Goal: Task Accomplishment & Management: Use online tool/utility

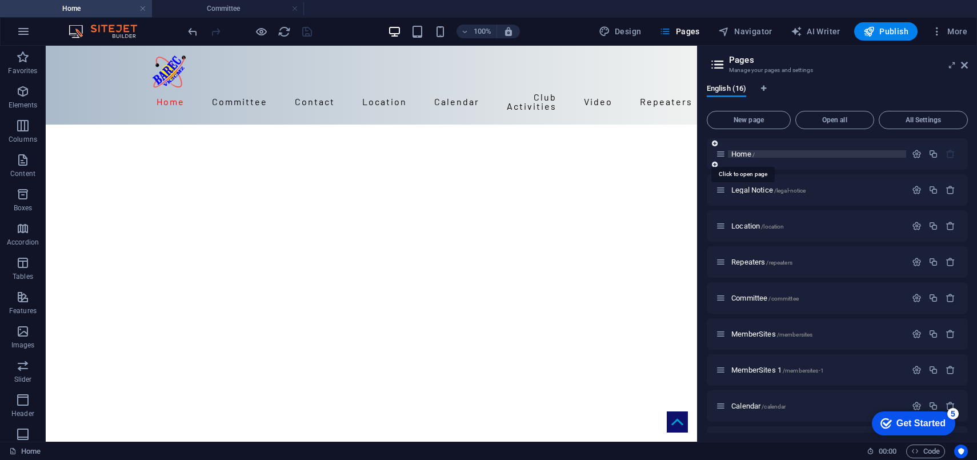
click at [734, 151] on span "Home /" at bounding box center [743, 154] width 23 height 9
click at [963, 64] on icon at bounding box center [964, 65] width 7 height 9
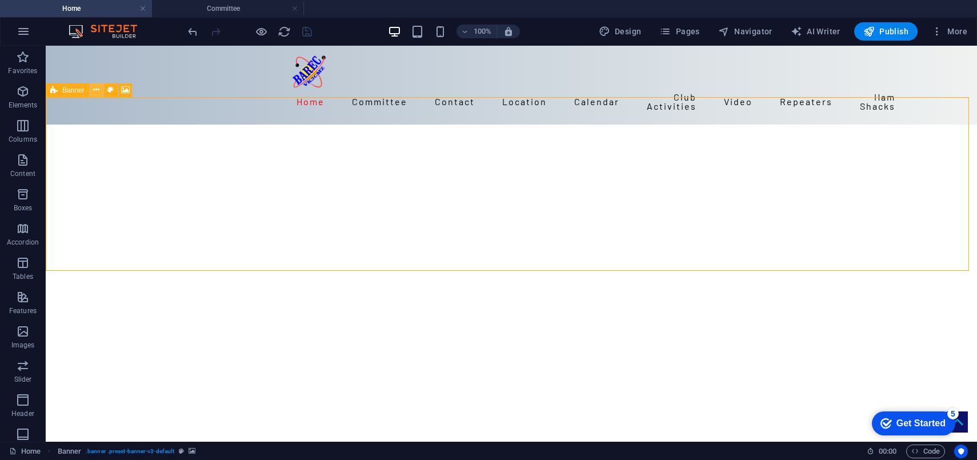
click at [95, 92] on icon at bounding box center [96, 90] width 6 height 12
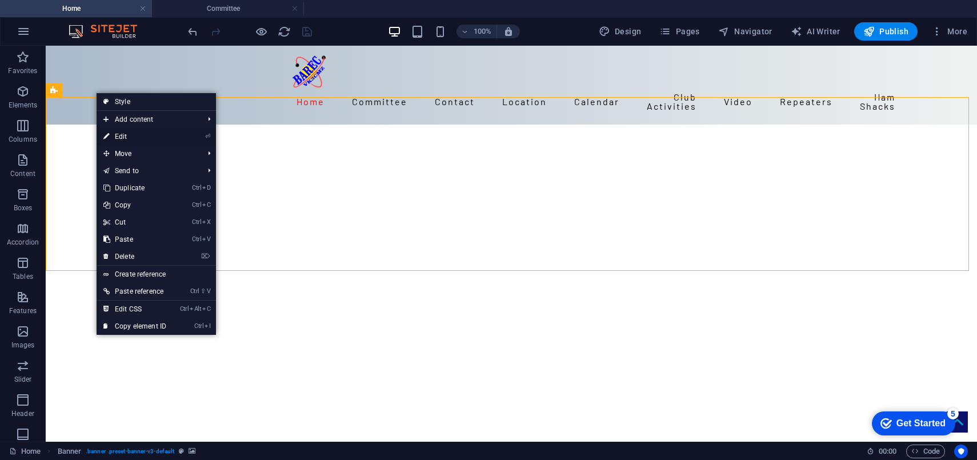
click at [120, 133] on link "⏎ Edit" at bounding box center [135, 136] width 77 height 17
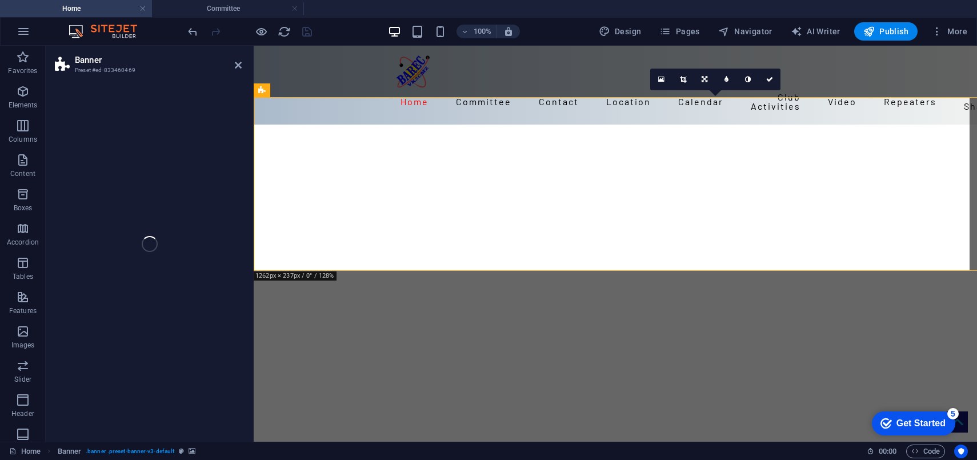
select select "vh"
select select "banner"
select select "fade"
select select "ms"
select select "s"
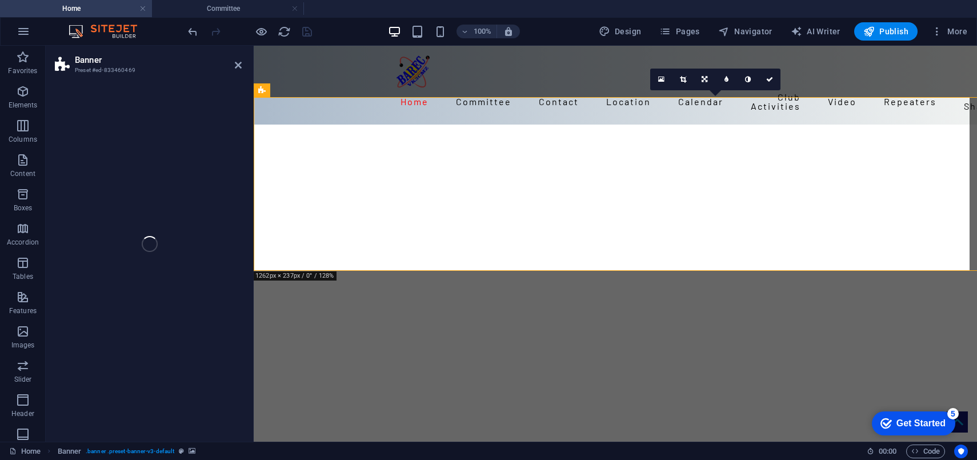
select select "progressive"
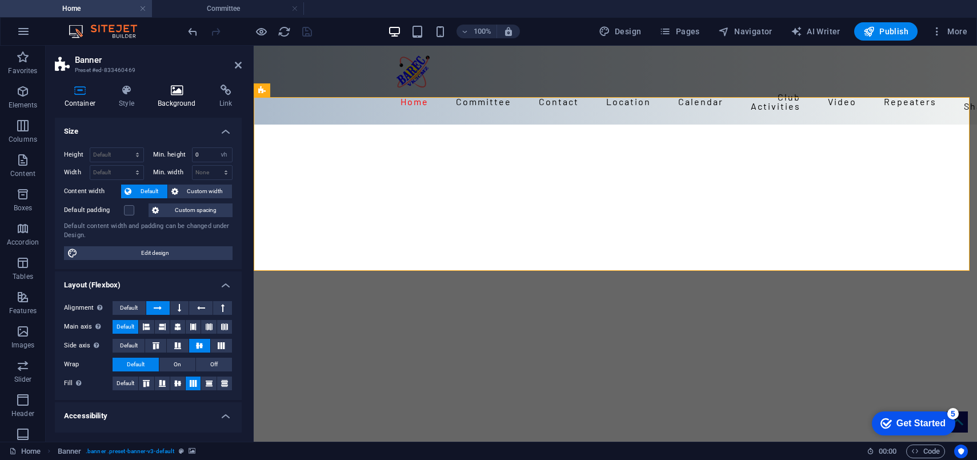
click at [178, 90] on icon at bounding box center [177, 90] width 57 height 11
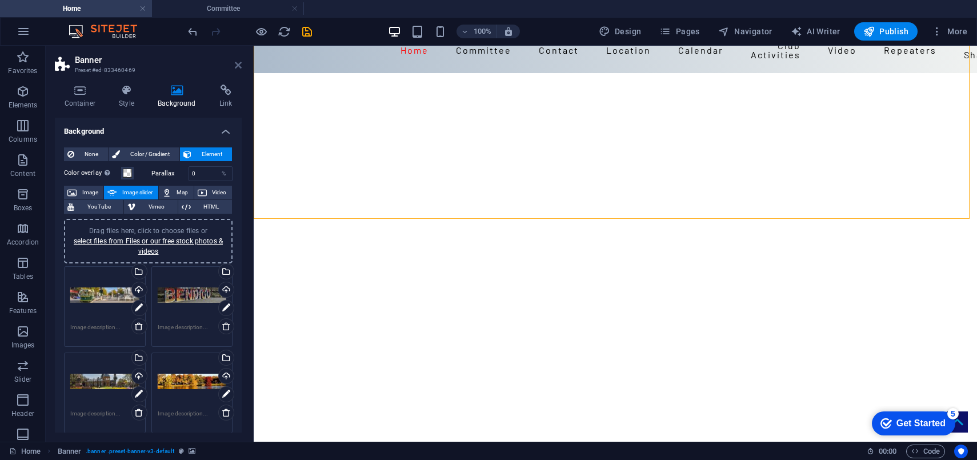
click at [237, 63] on icon at bounding box center [238, 65] width 7 height 9
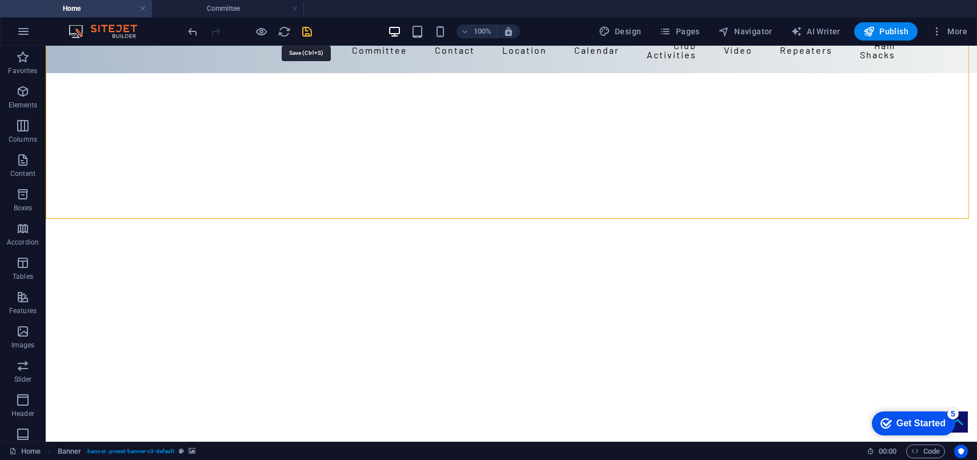
click at [307, 29] on icon "save" at bounding box center [307, 31] width 13 height 13
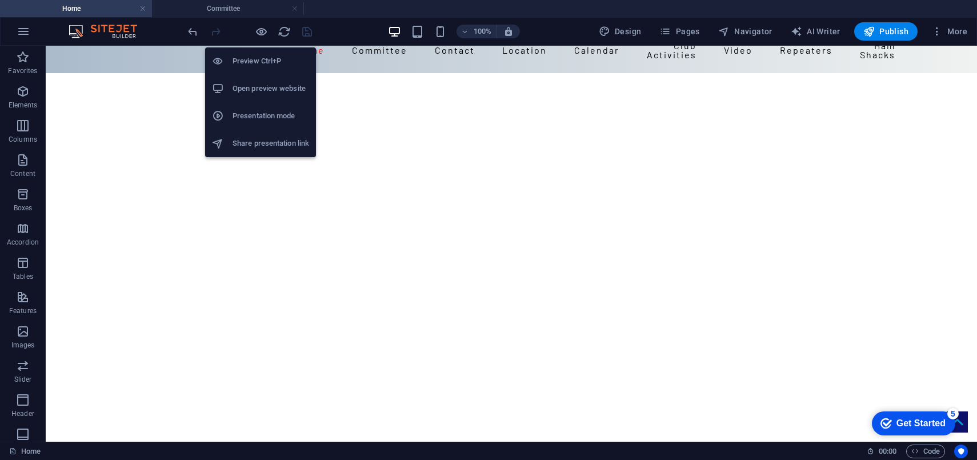
click at [248, 59] on h6 "Preview Ctrl+P" at bounding box center [271, 61] width 77 height 14
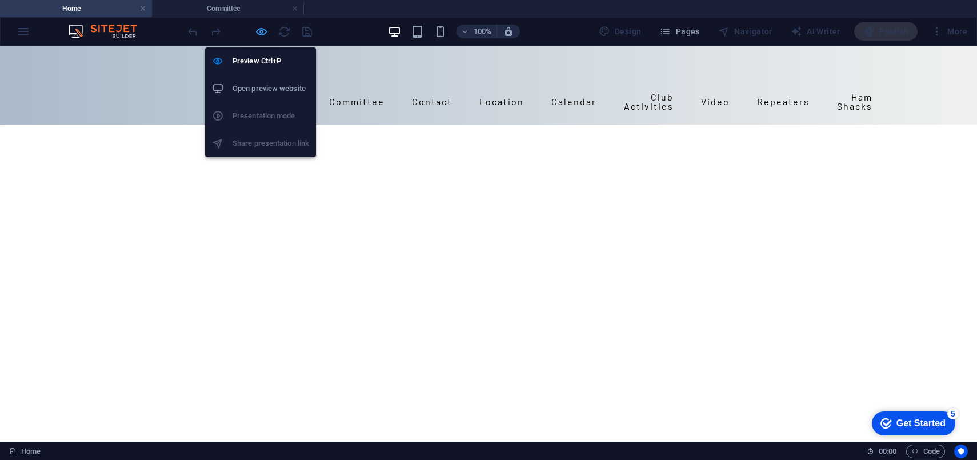
click at [260, 29] on icon "button" at bounding box center [261, 31] width 13 height 13
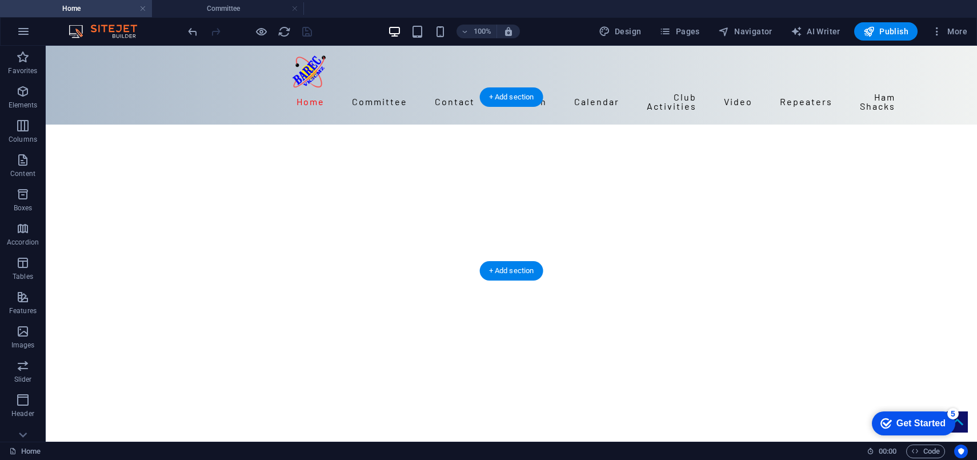
click at [426, 262] on div at bounding box center [511, 427] width 439 height 330
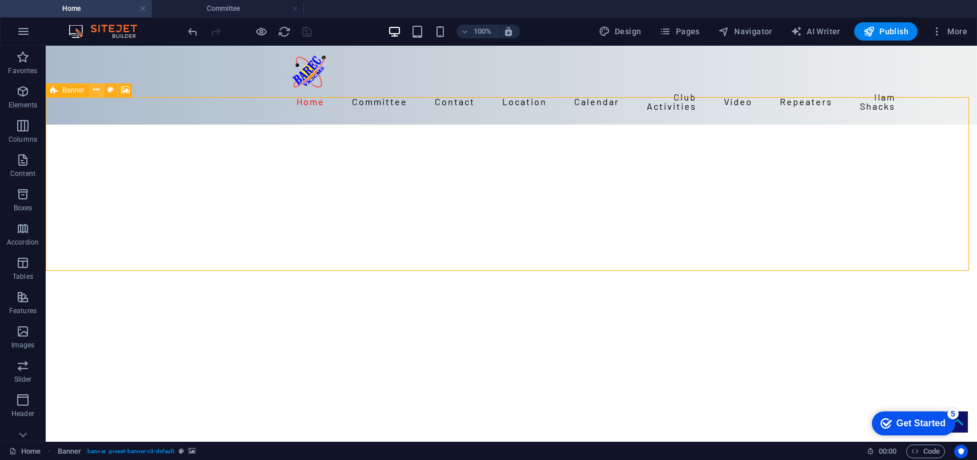
click at [95, 90] on icon at bounding box center [96, 90] width 6 height 12
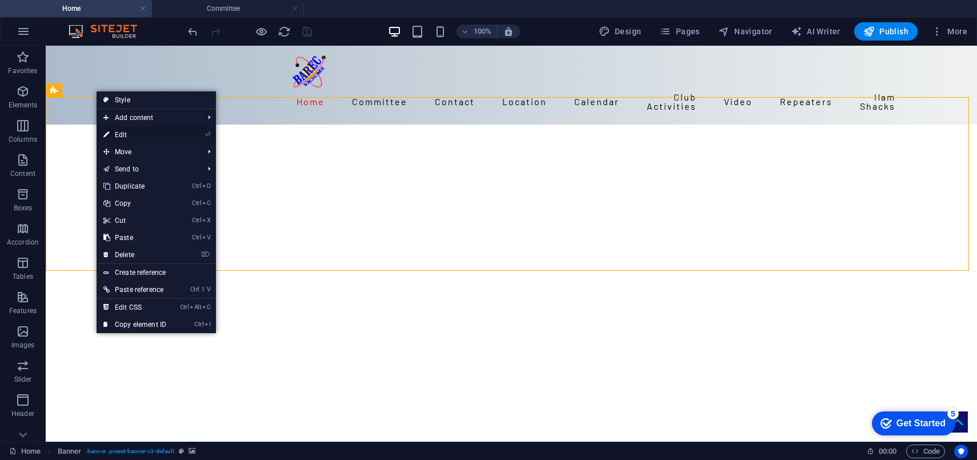
drag, startPoint x: 122, startPoint y: 132, endPoint x: 70, endPoint y: 149, distance: 54.6
click at [122, 132] on link "⏎ Edit" at bounding box center [135, 134] width 77 height 17
select select "fade"
select select "ms"
select select "s"
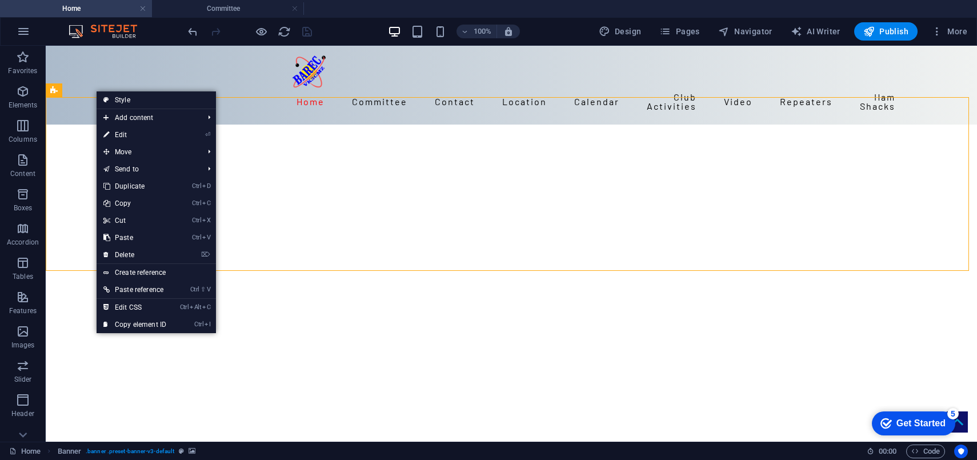
select select "progressive"
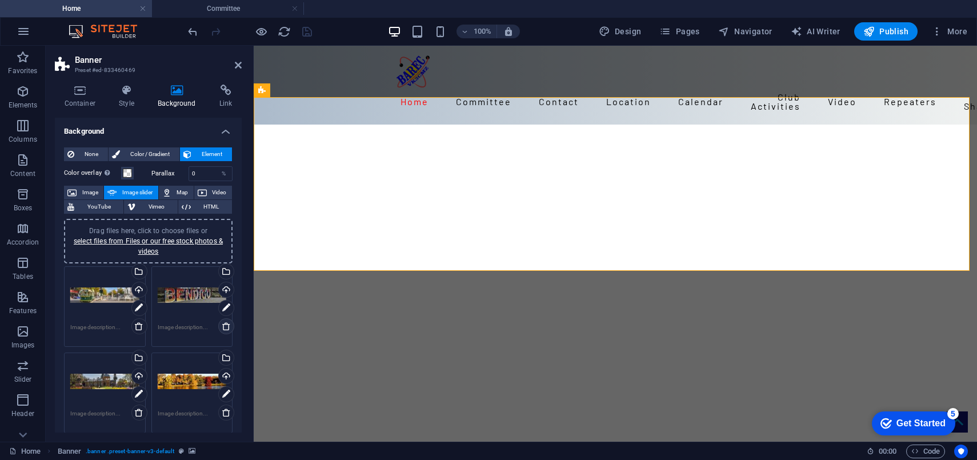
click at [224, 326] on icon at bounding box center [226, 326] width 9 height 9
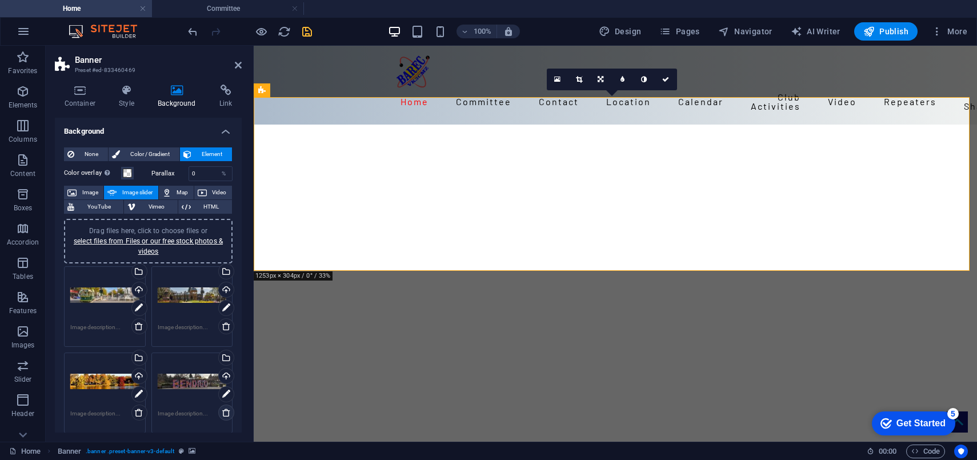
click at [223, 412] on icon at bounding box center [226, 412] width 9 height 9
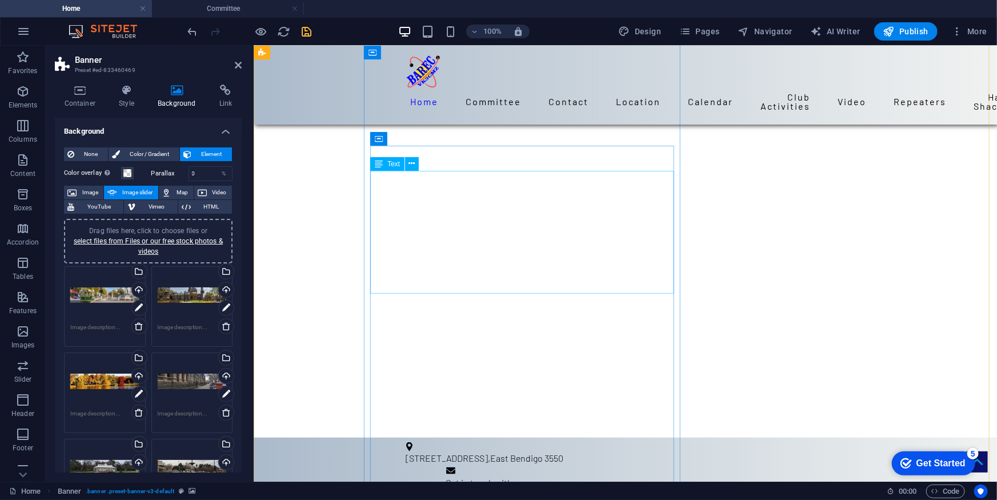
scroll to position [416, 0]
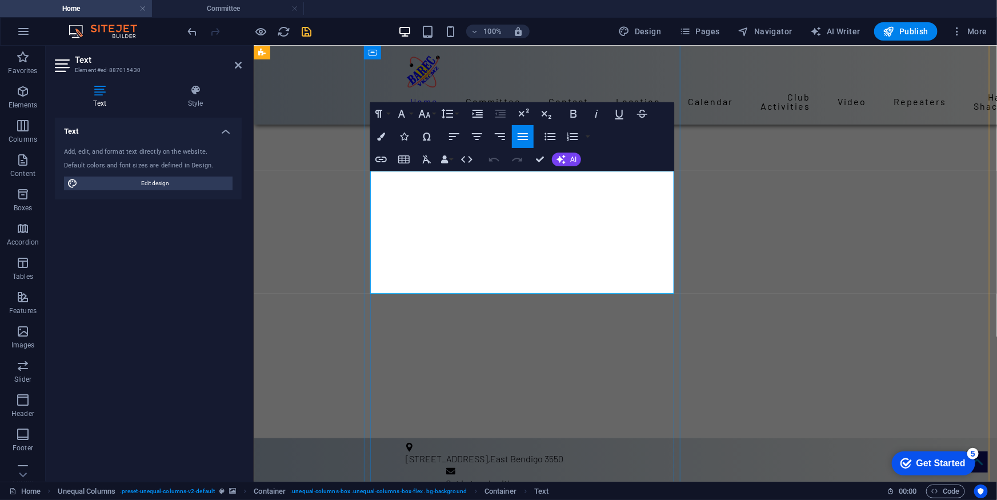
drag, startPoint x: 445, startPoint y: 178, endPoint x: 367, endPoint y: 175, distance: 77.8
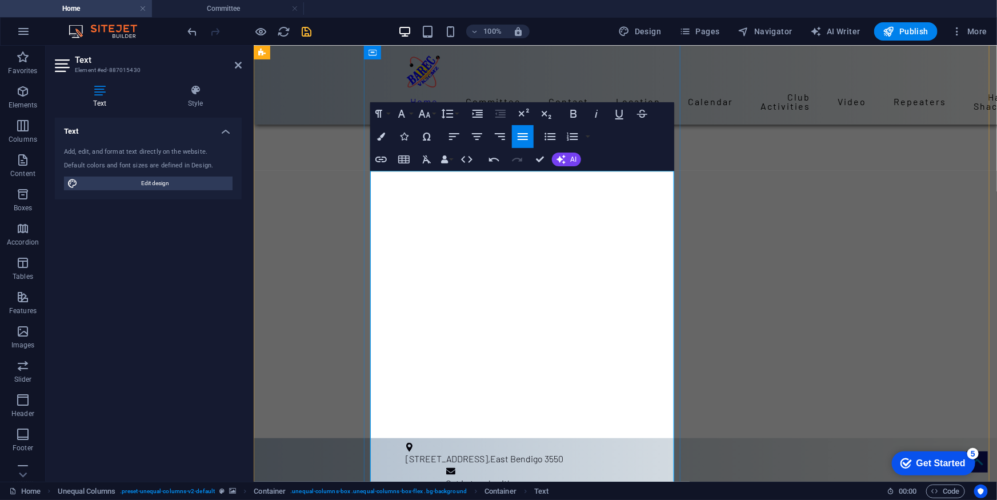
scroll to position [21470, 2]
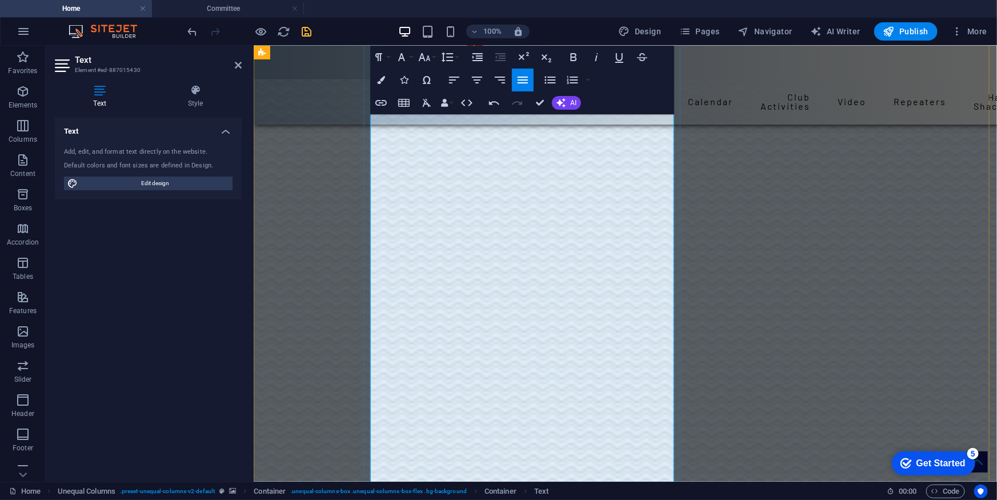
scroll to position [935, 0]
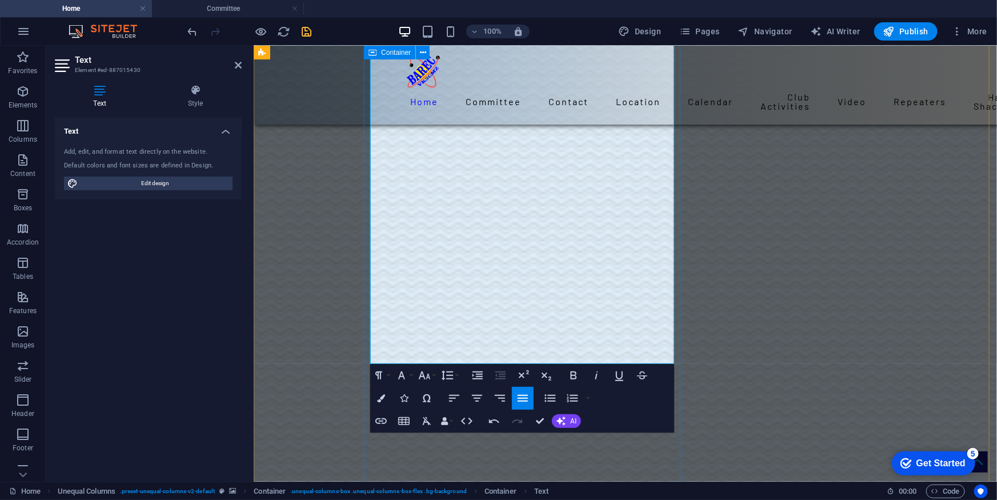
drag, startPoint x: 621, startPoint y: 346, endPoint x: 364, endPoint y: 240, distance: 278.6
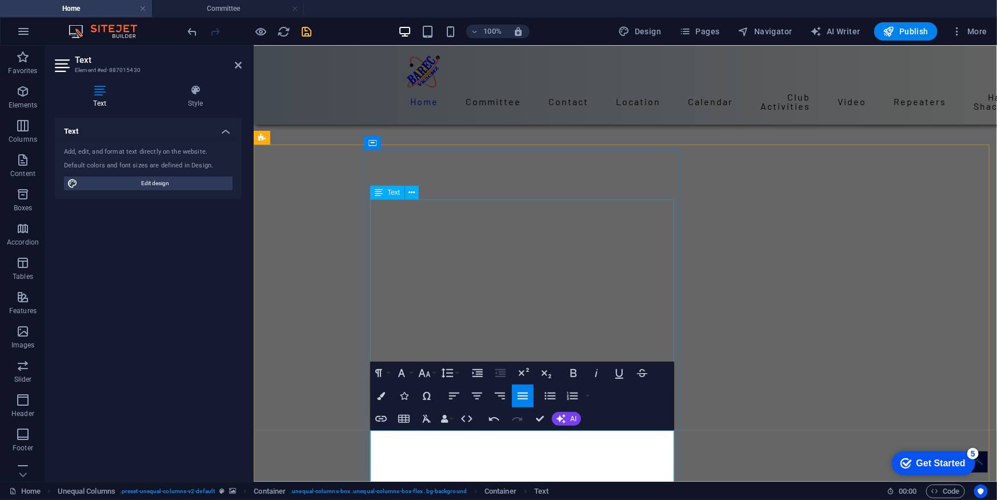
scroll to position [260, 0]
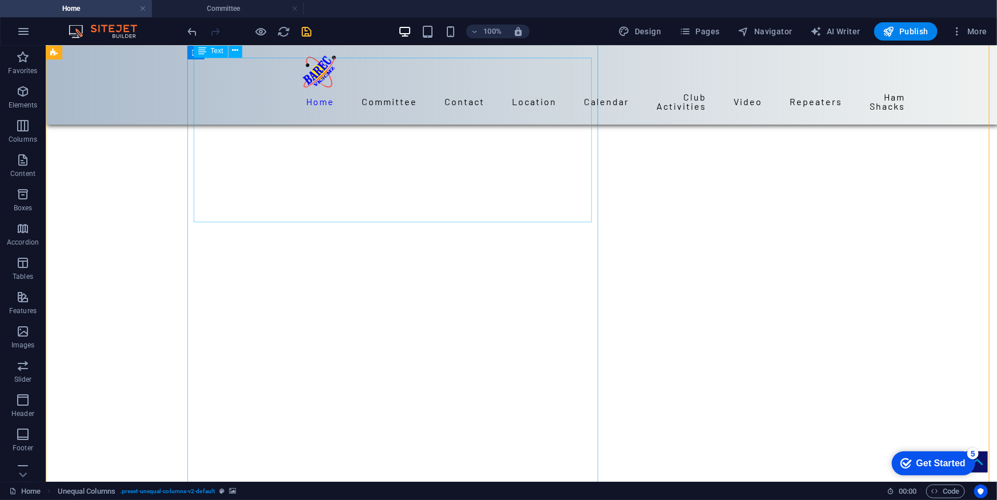
scroll to position [416, 0]
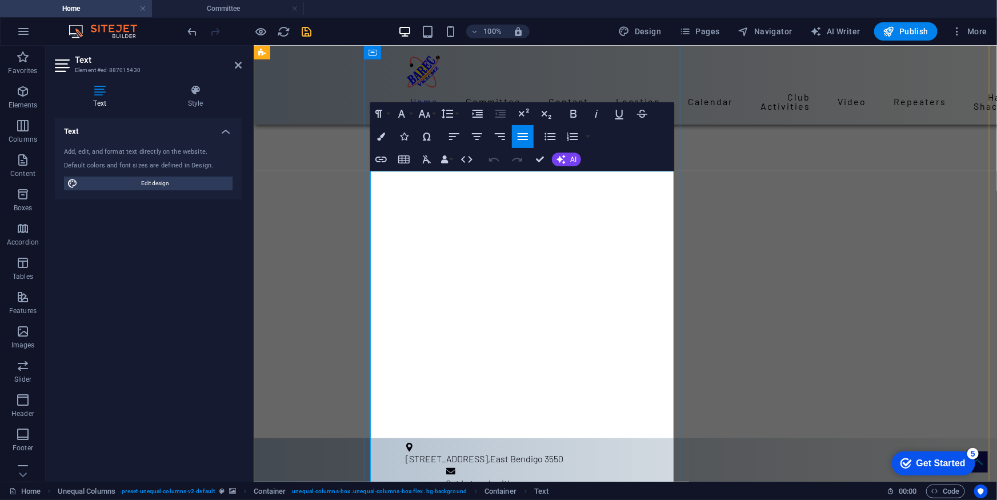
click at [173, 280] on div "Text Add, edit, and format text directly on the website. Default colors and fon…" at bounding box center [148, 295] width 187 height 355
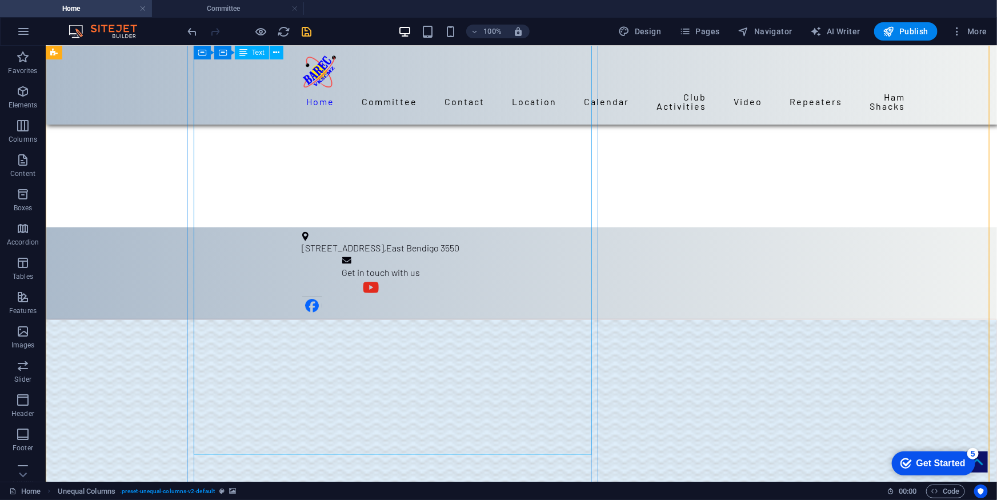
scroll to position [572, 0]
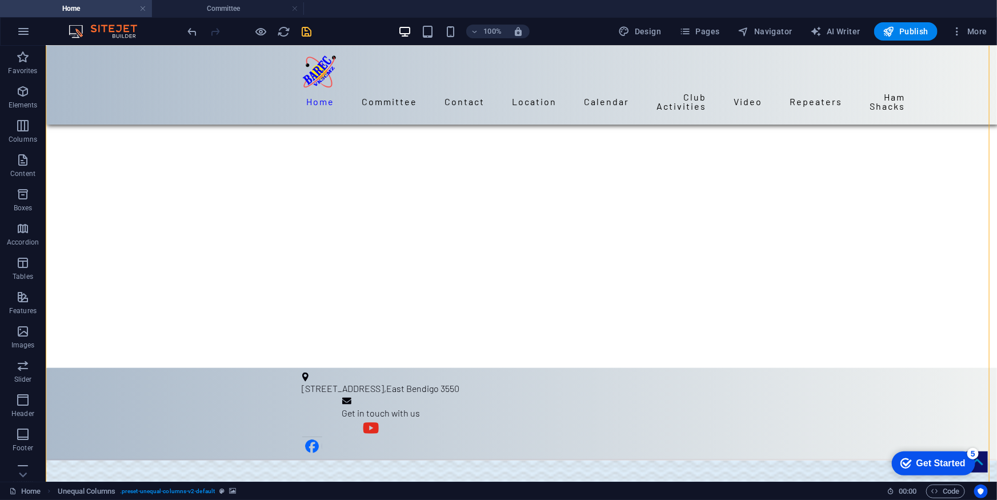
scroll to position [582, 0]
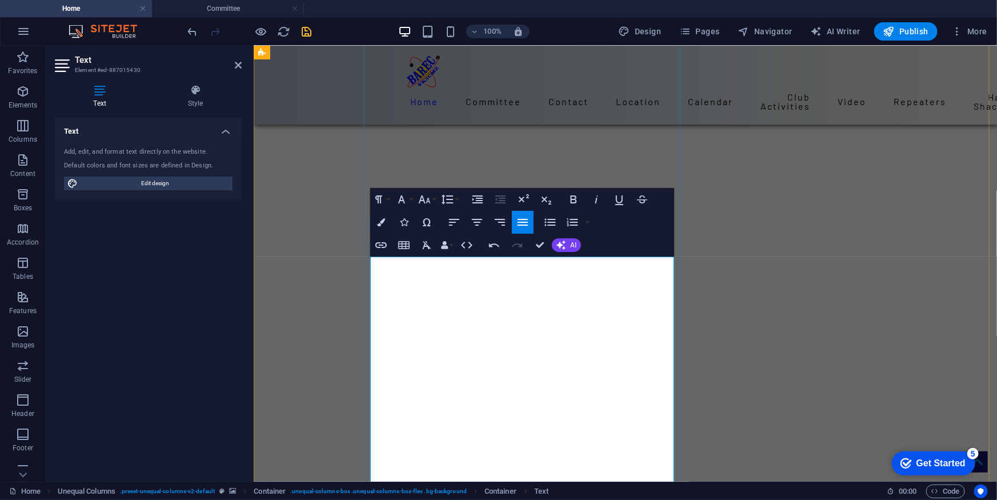
scroll to position [374, 0]
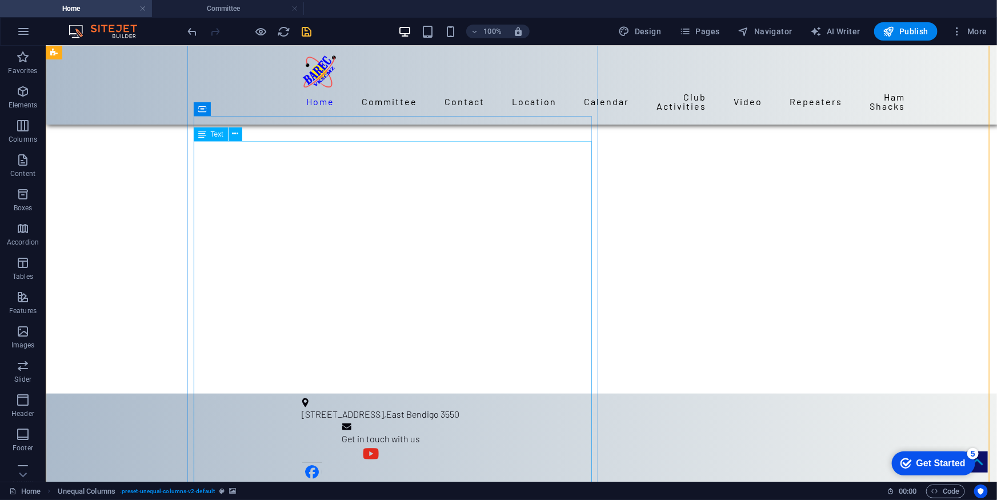
scroll to position [478, 0]
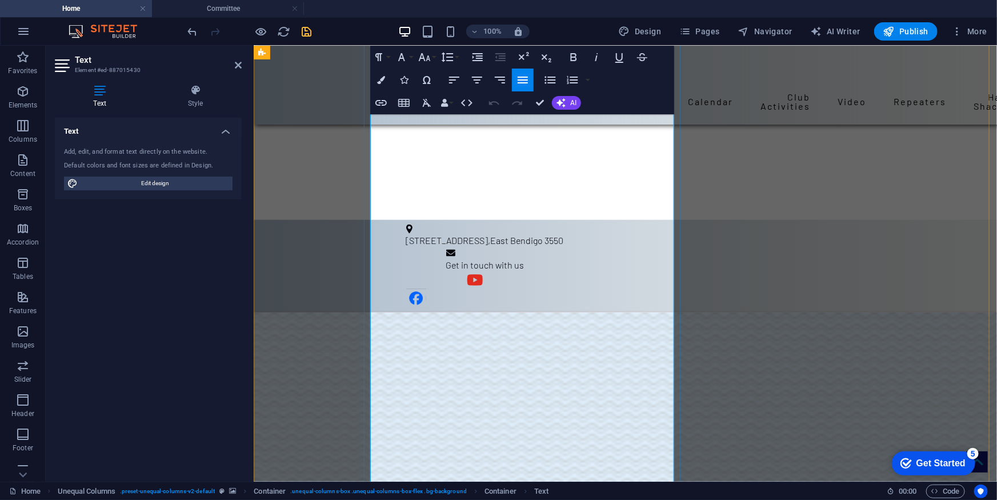
scroll to position [530, 0]
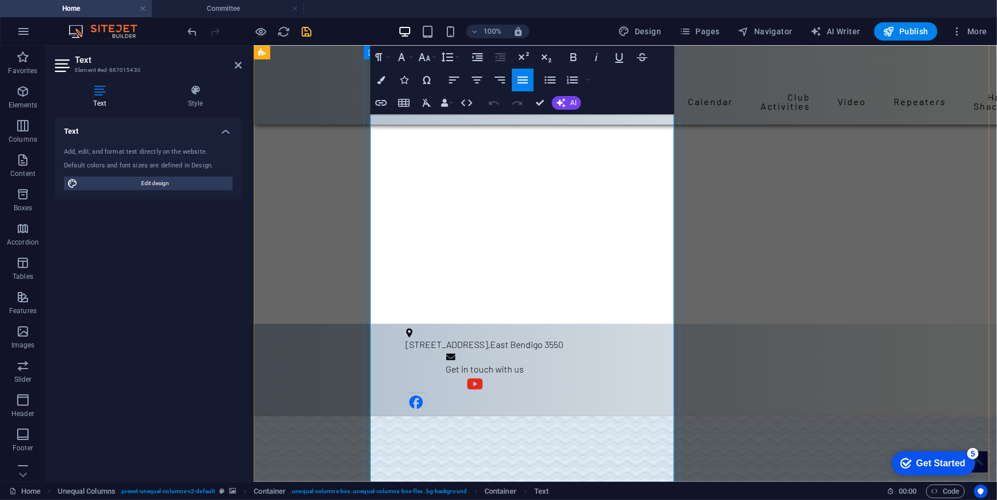
click at [171, 322] on div "Text Add, edit, and format text directly on the website. Default colors and fon…" at bounding box center [148, 295] width 187 height 355
drag, startPoint x: 194, startPoint y: 309, endPoint x: 249, endPoint y: 193, distance: 128.4
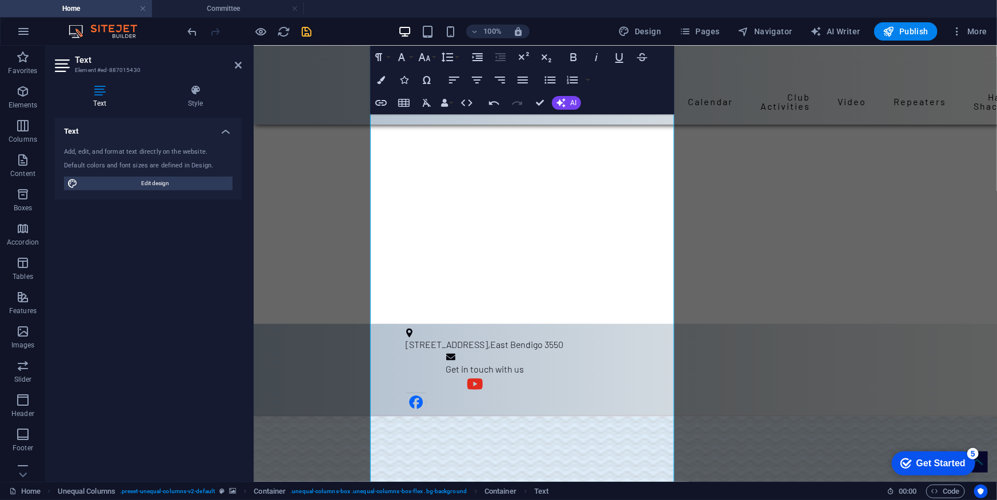
click at [195, 306] on div "Text Add, edit, and format text directly on the website. Default colors and fon…" at bounding box center [148, 295] width 187 height 355
click at [239, 63] on icon at bounding box center [238, 65] width 7 height 9
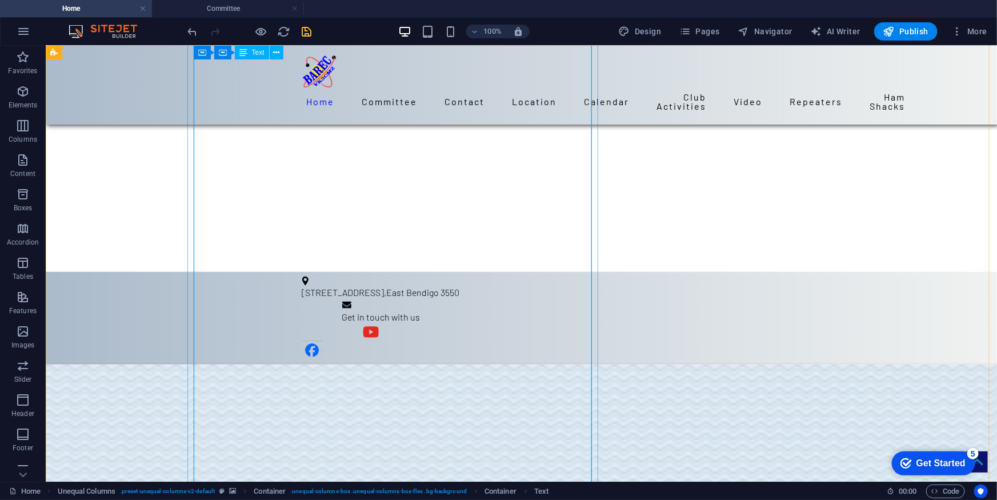
scroll to position [322, 0]
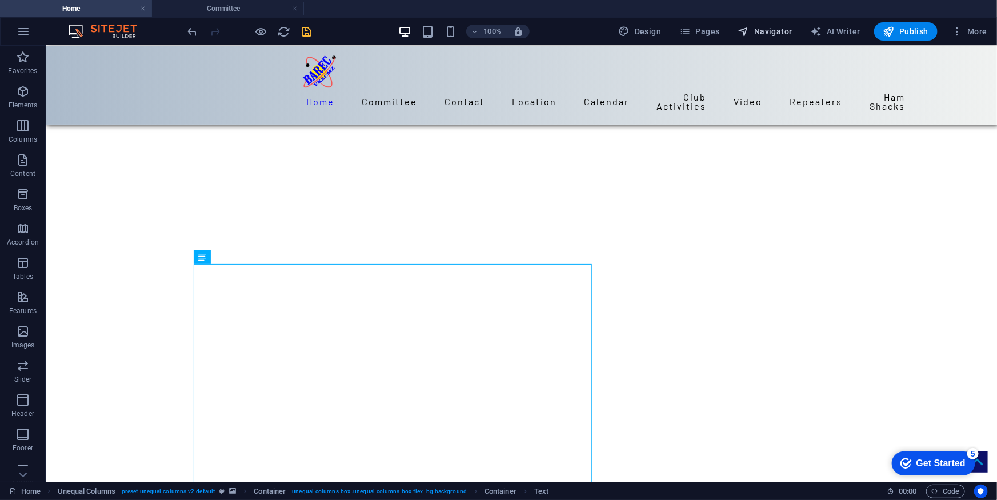
click at [772, 31] on span "Navigator" at bounding box center [765, 31] width 54 height 11
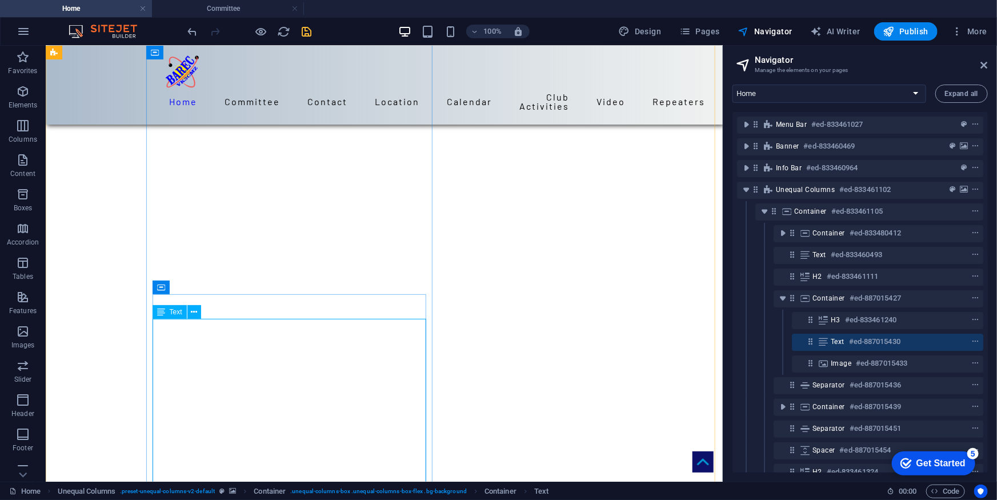
scroll to position [426, 0]
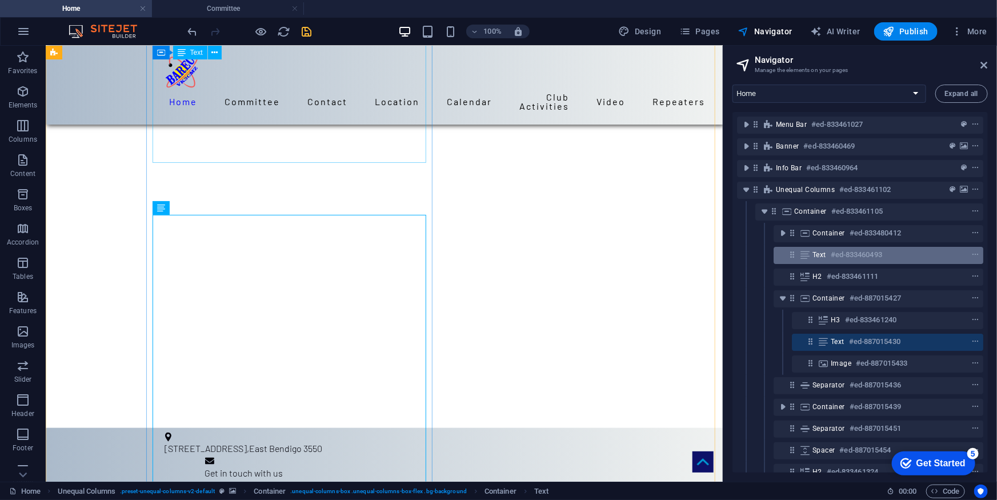
click at [843, 252] on h6 "#ed-833460493" at bounding box center [856, 255] width 51 height 14
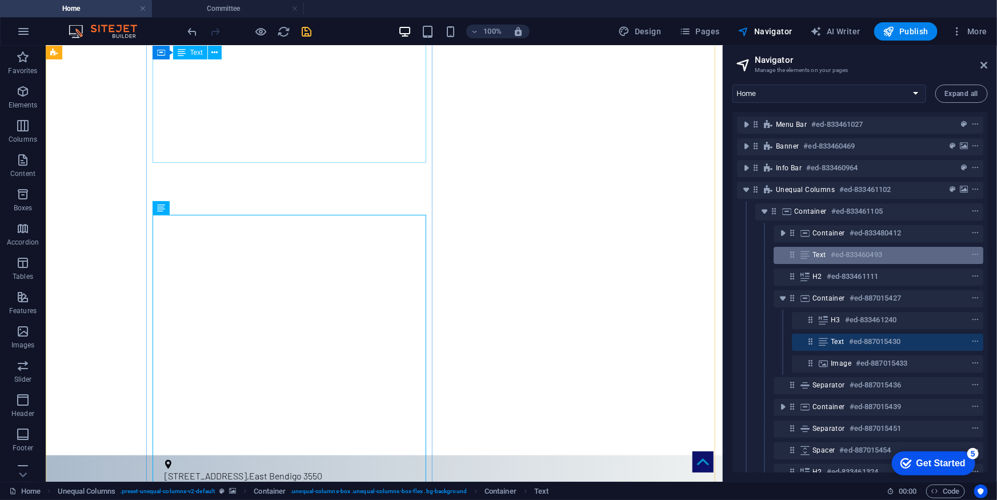
scroll to position [215, 0]
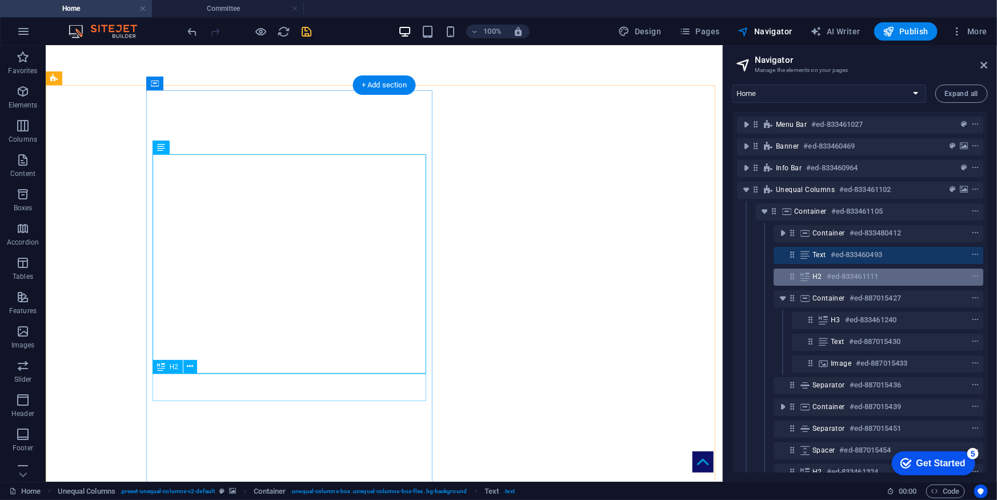
click at [844, 275] on h6 "#ed-833461111" at bounding box center [852, 277] width 51 height 14
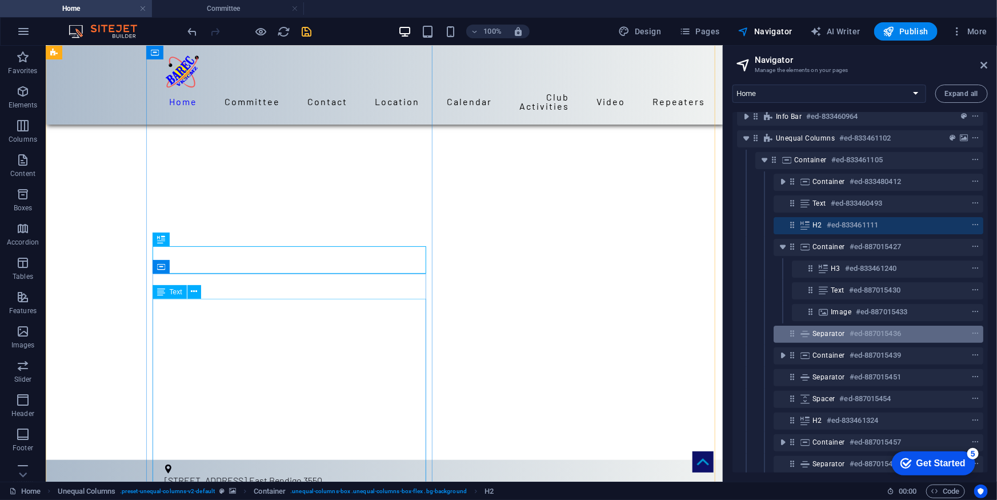
scroll to position [103, 0]
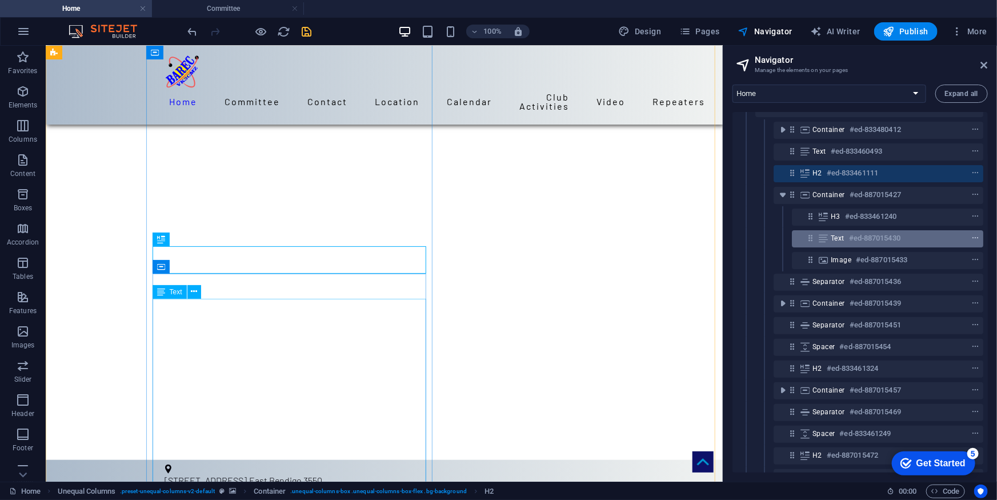
click at [972, 235] on icon "context-menu" at bounding box center [976, 238] width 8 height 8
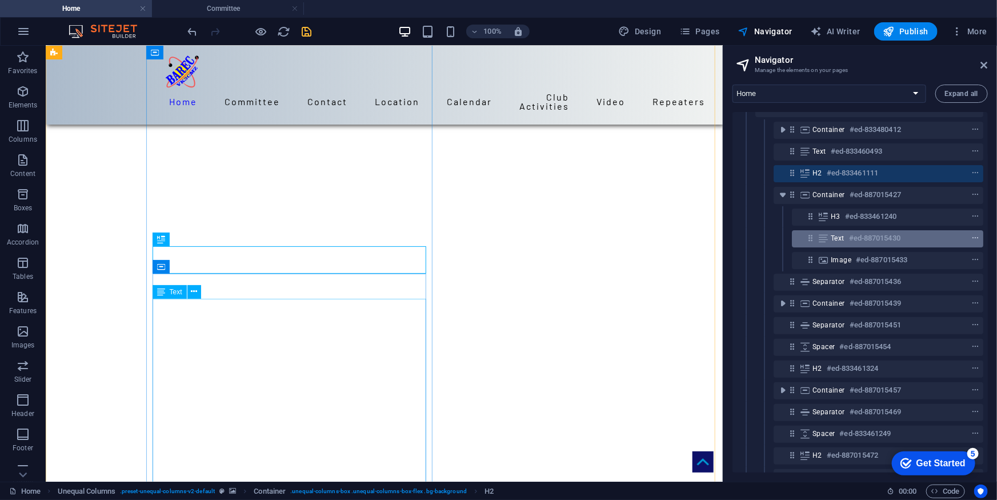
scroll to position [699, 0]
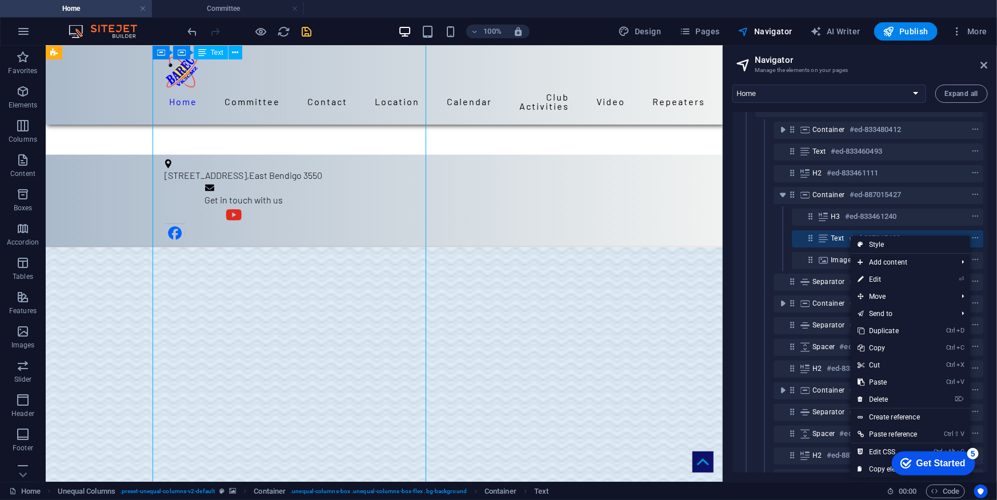
click at [835, 234] on span "Text" at bounding box center [838, 238] width 14 height 9
click at [889, 328] on link "Ctrl D Duplicate" at bounding box center [889, 330] width 77 height 17
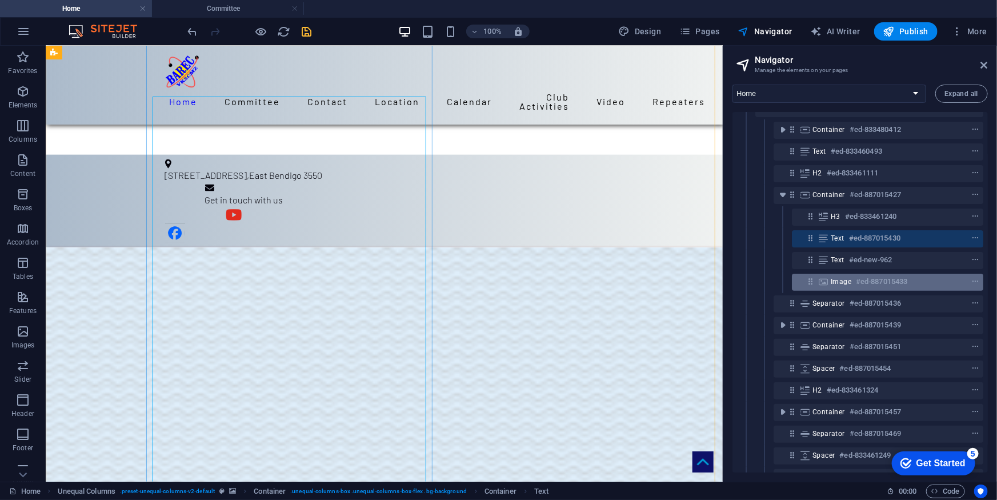
scroll to position [1355, 0]
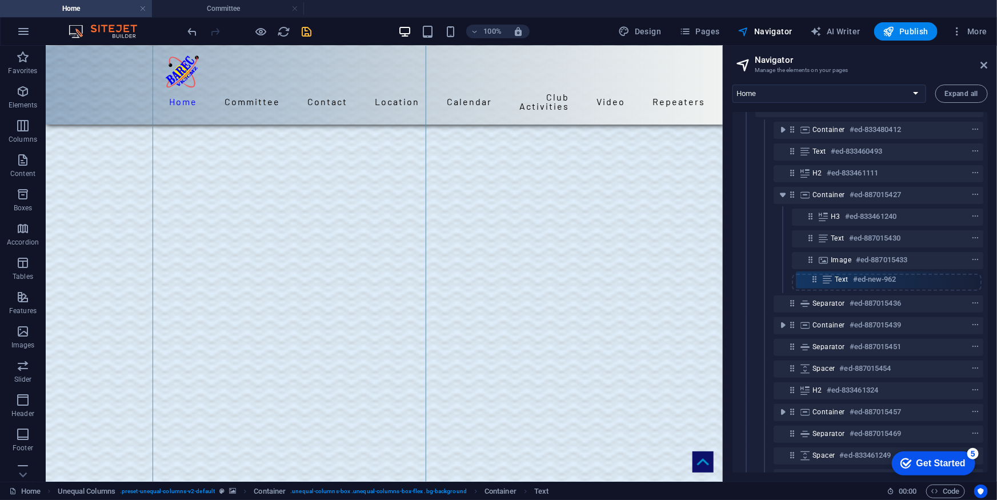
drag, startPoint x: 812, startPoint y: 258, endPoint x: 816, endPoint y: 282, distance: 24.3
click at [816, 282] on div "Menu Bar #ed-833461027 Banner #ed-833460469 Info Bar #ed-833460964 Unequal Colu…" at bounding box center [861, 292] width 256 height 361
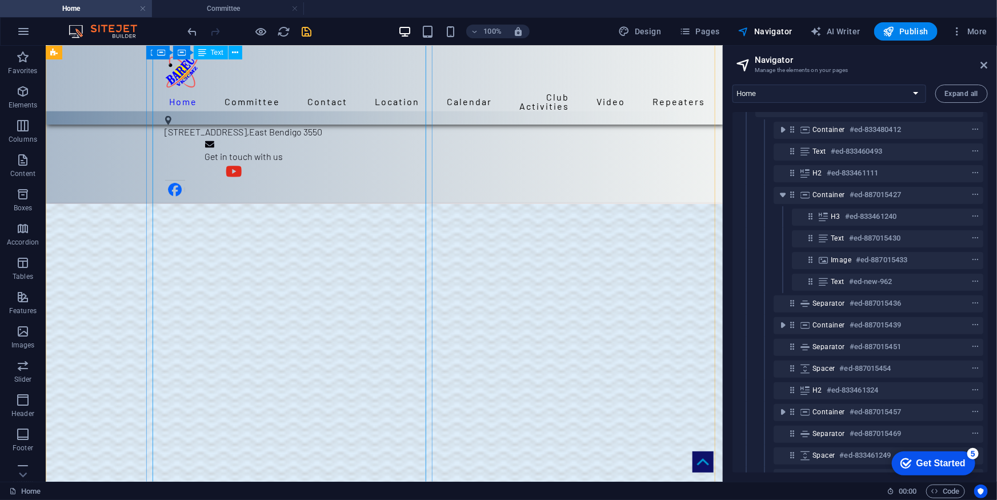
scroll to position [680, 0]
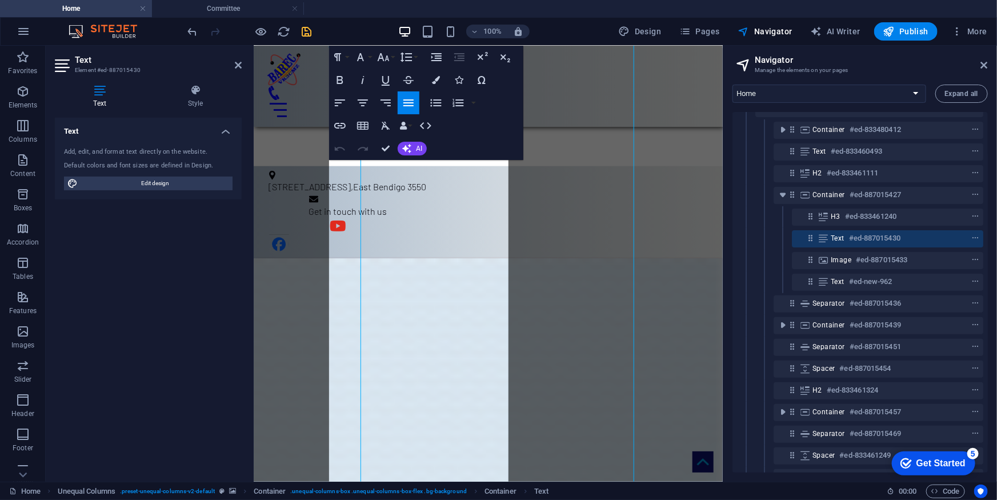
scroll to position [675, 0]
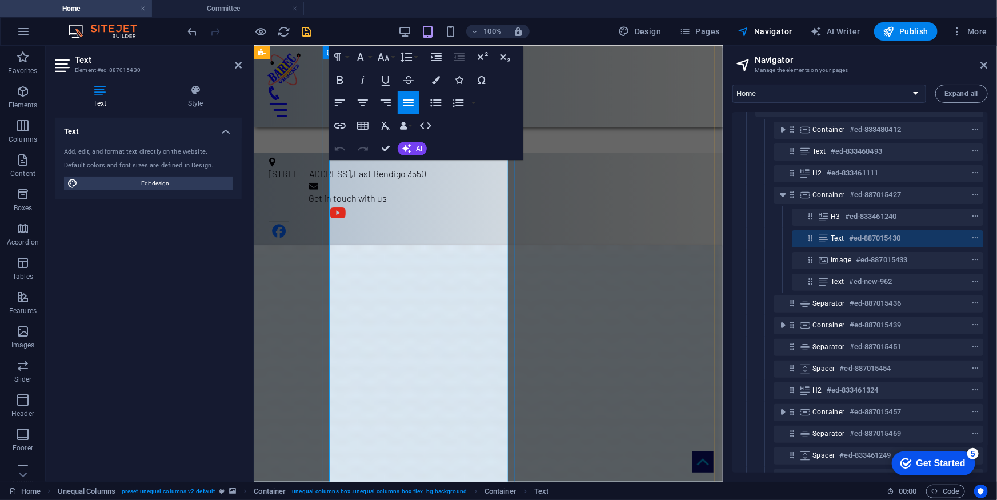
click at [977, 66] on icon at bounding box center [984, 65] width 7 height 9
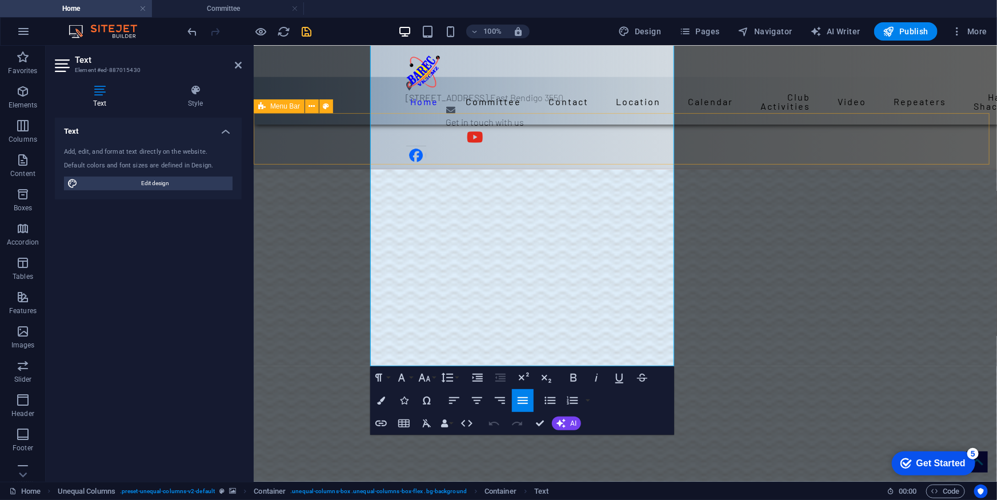
scroll to position [768, 0]
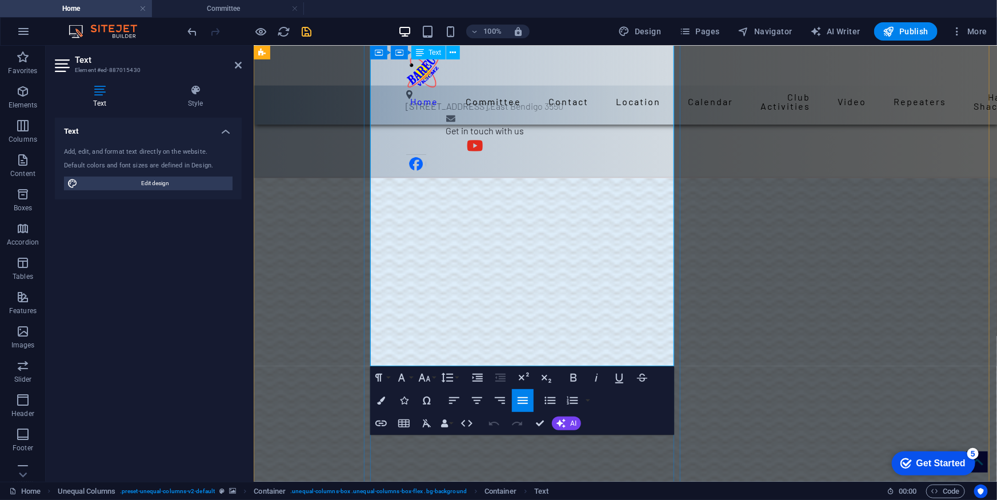
drag, startPoint x: 414, startPoint y: 294, endPoint x: 369, endPoint y: 106, distance: 192.8
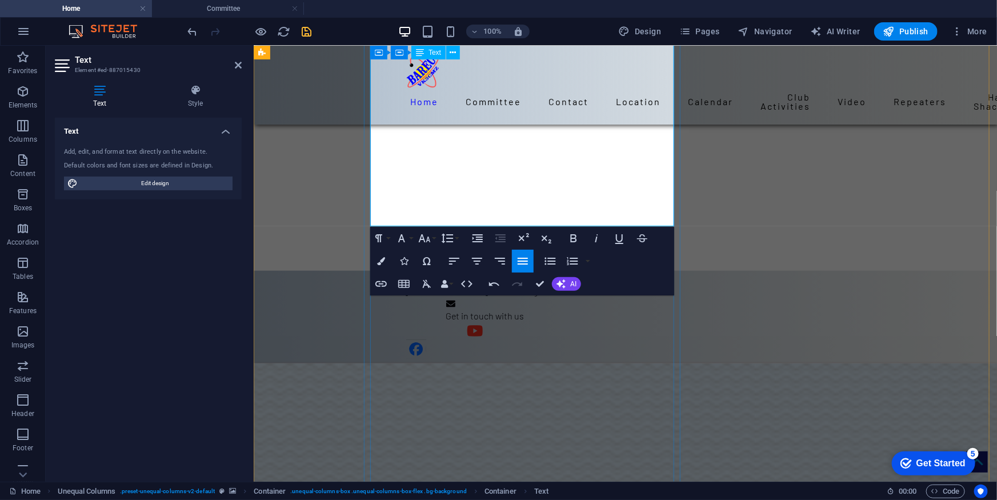
scroll to position [560, 0]
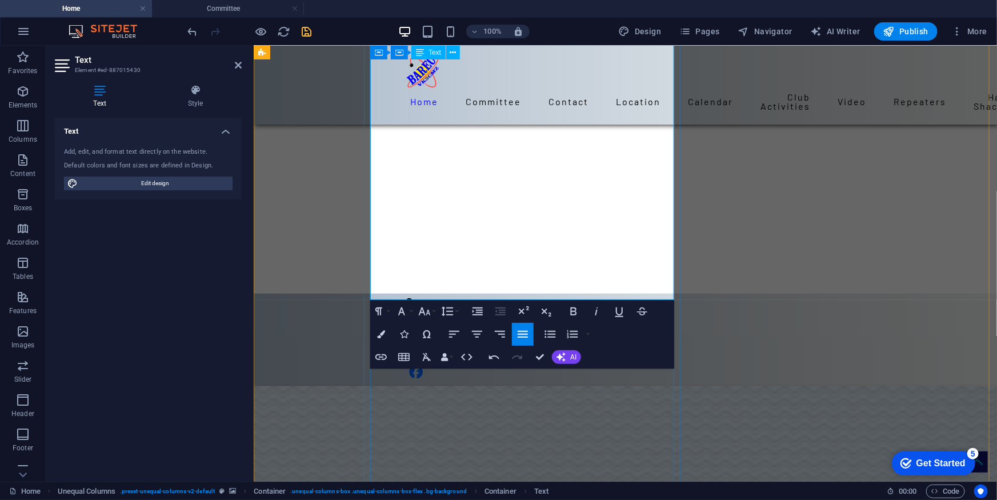
scroll to position [612, 0]
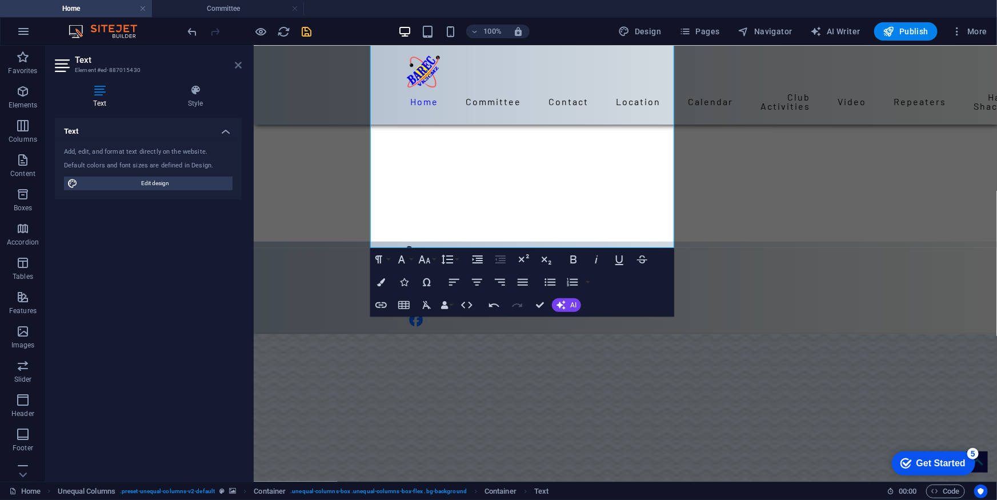
click at [236, 64] on icon at bounding box center [238, 65] width 7 height 9
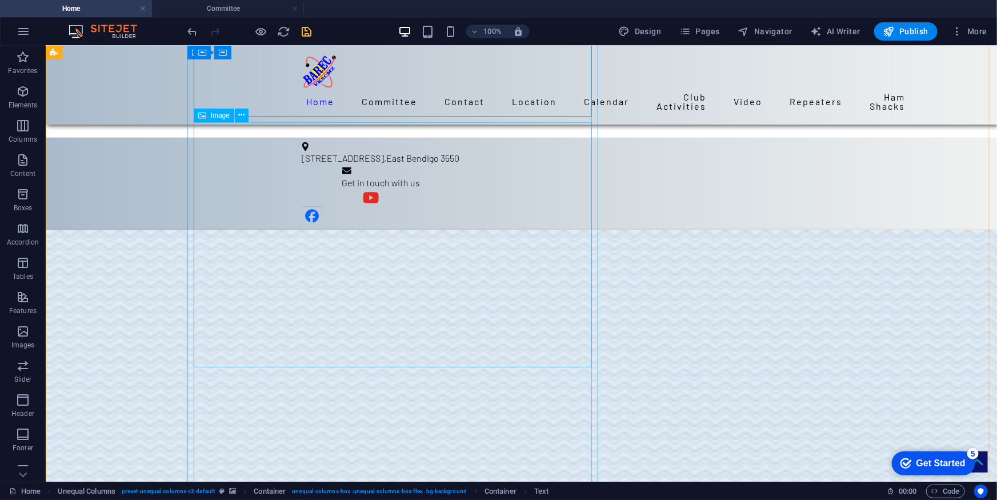
scroll to position [872, 0]
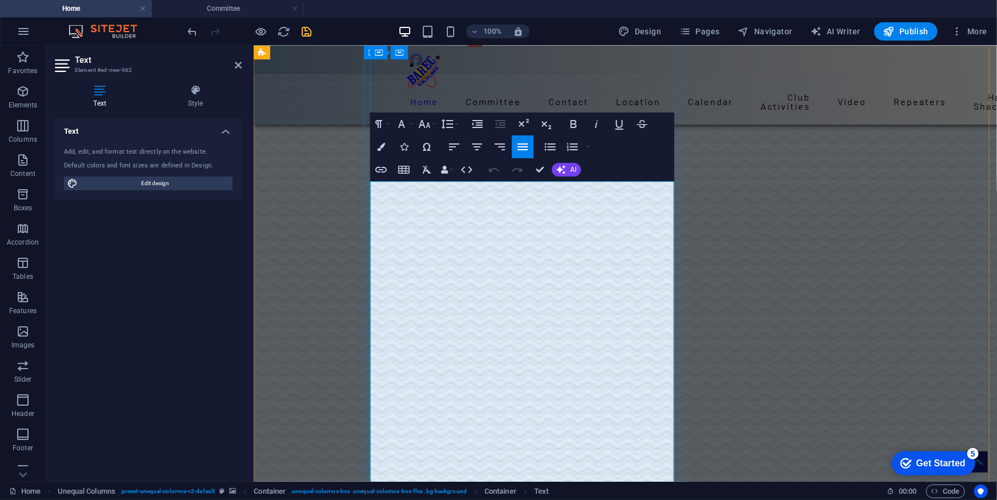
scroll to position [877, 0]
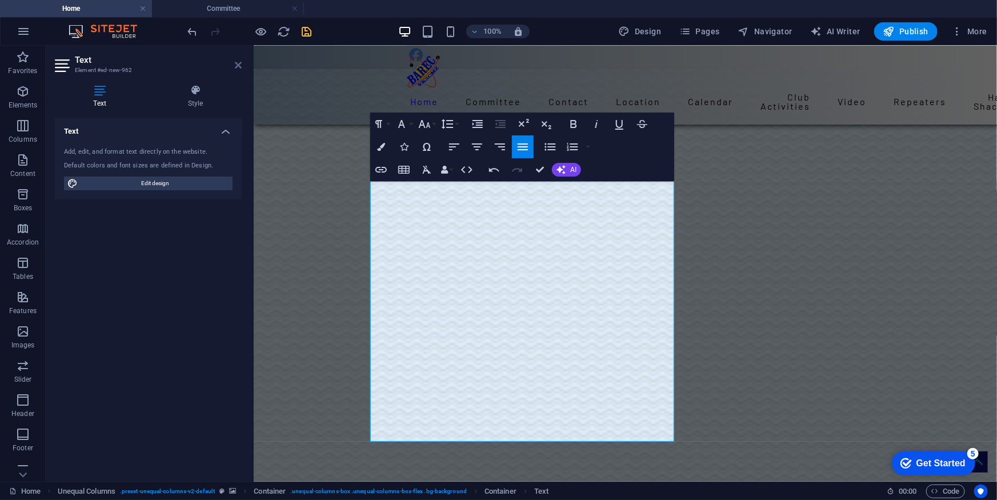
click at [237, 63] on icon at bounding box center [238, 65] width 7 height 9
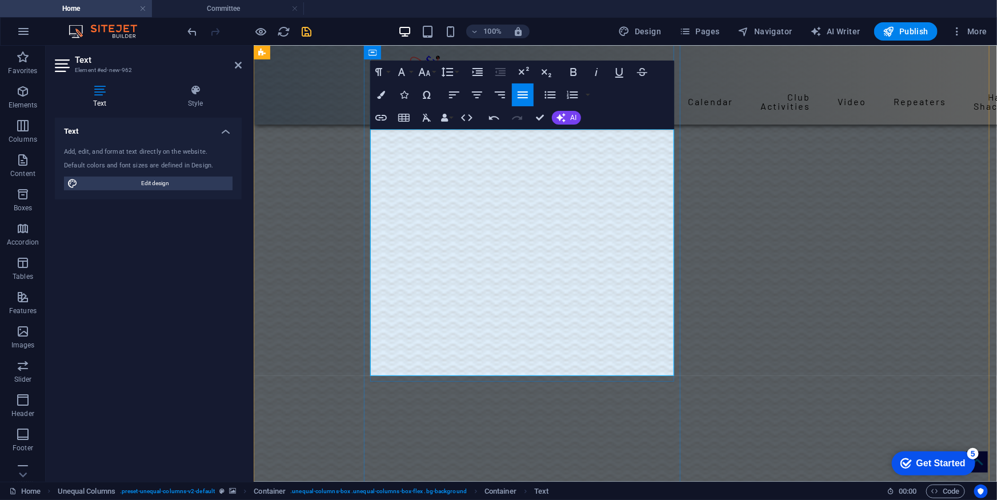
click at [236, 63] on icon at bounding box center [238, 65] width 7 height 9
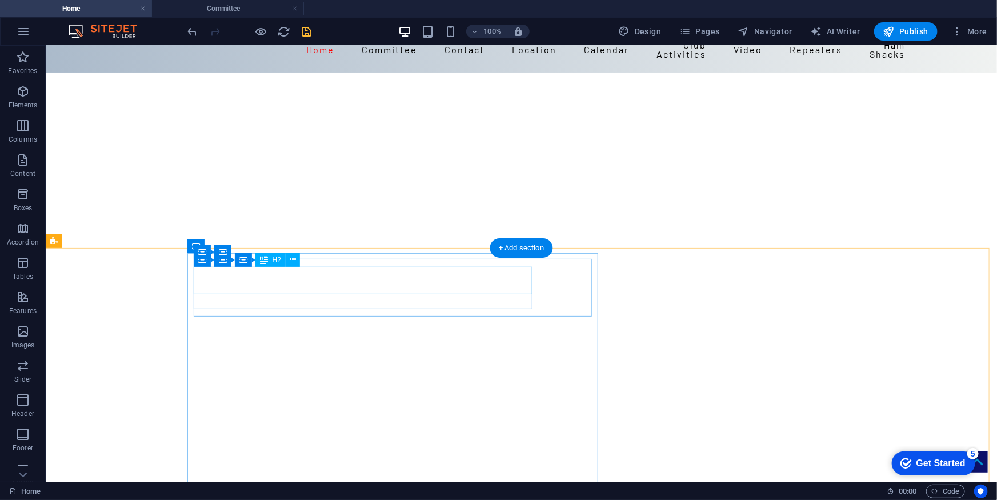
scroll to position [46, 0]
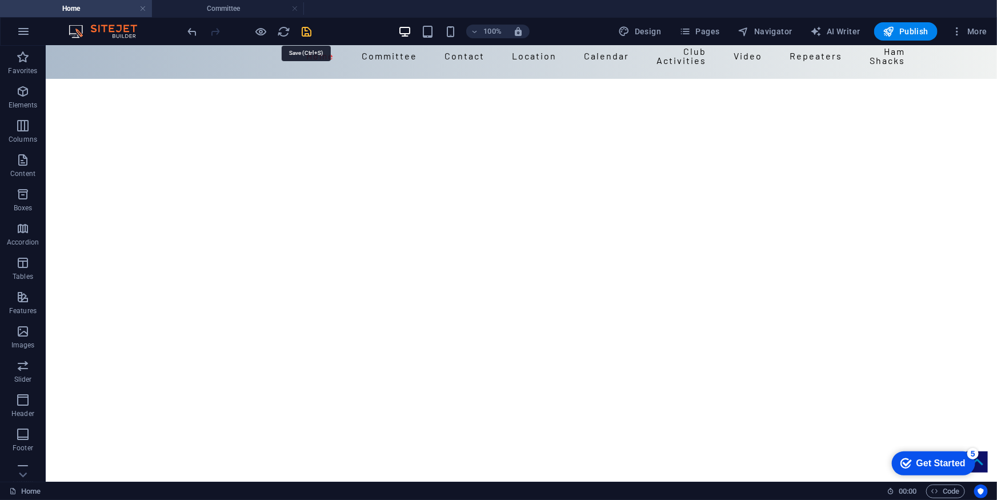
click at [307, 34] on icon "save" at bounding box center [307, 31] width 13 height 13
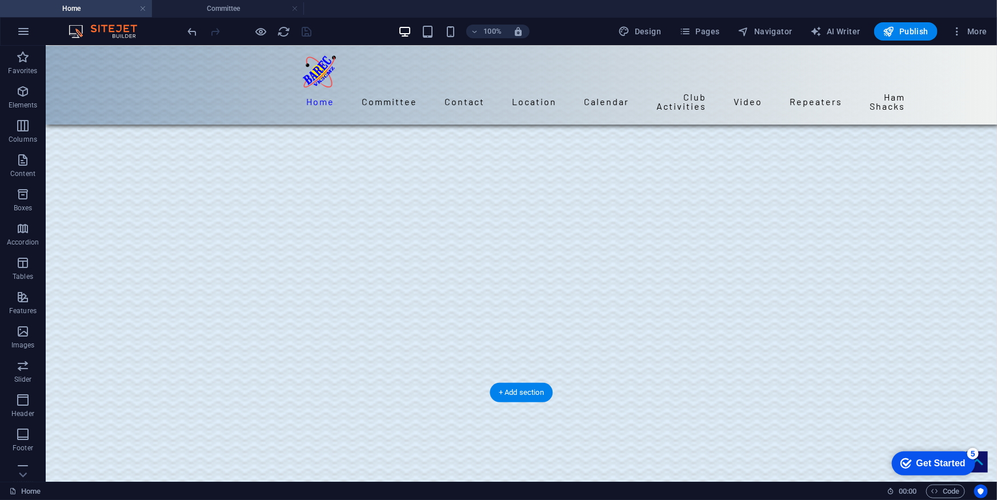
scroll to position [2436, 0]
